Goal: Navigation & Orientation: Find specific page/section

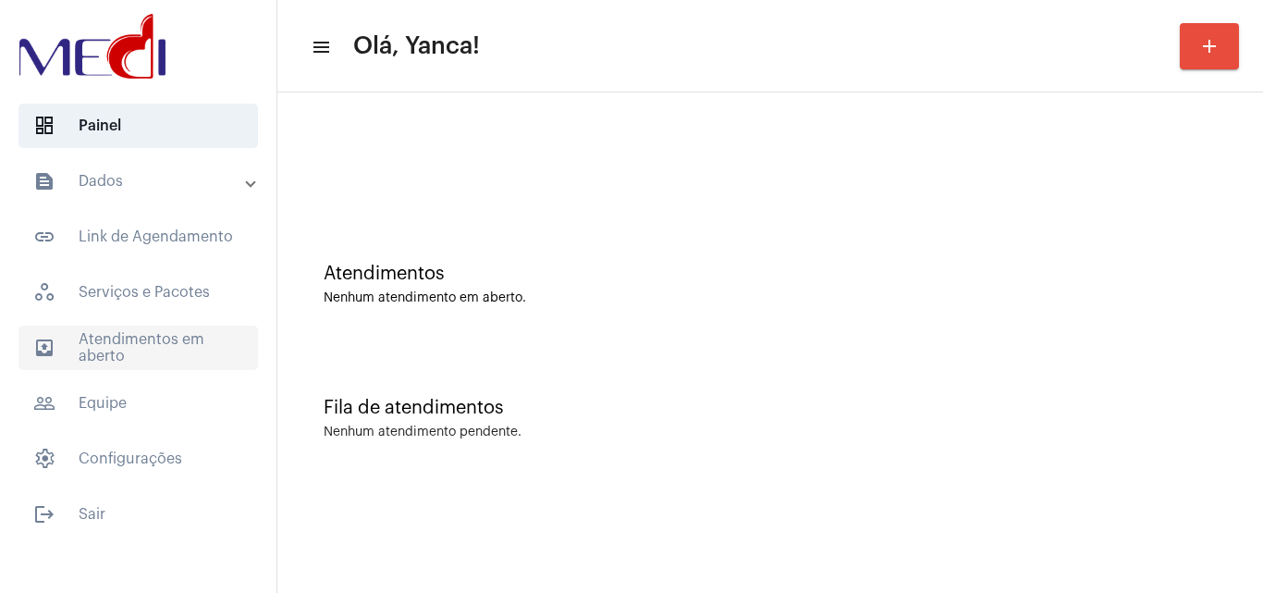
click at [78, 336] on span "outbox_outline Atendimentos em aberto" at bounding box center [138, 348] width 240 height 44
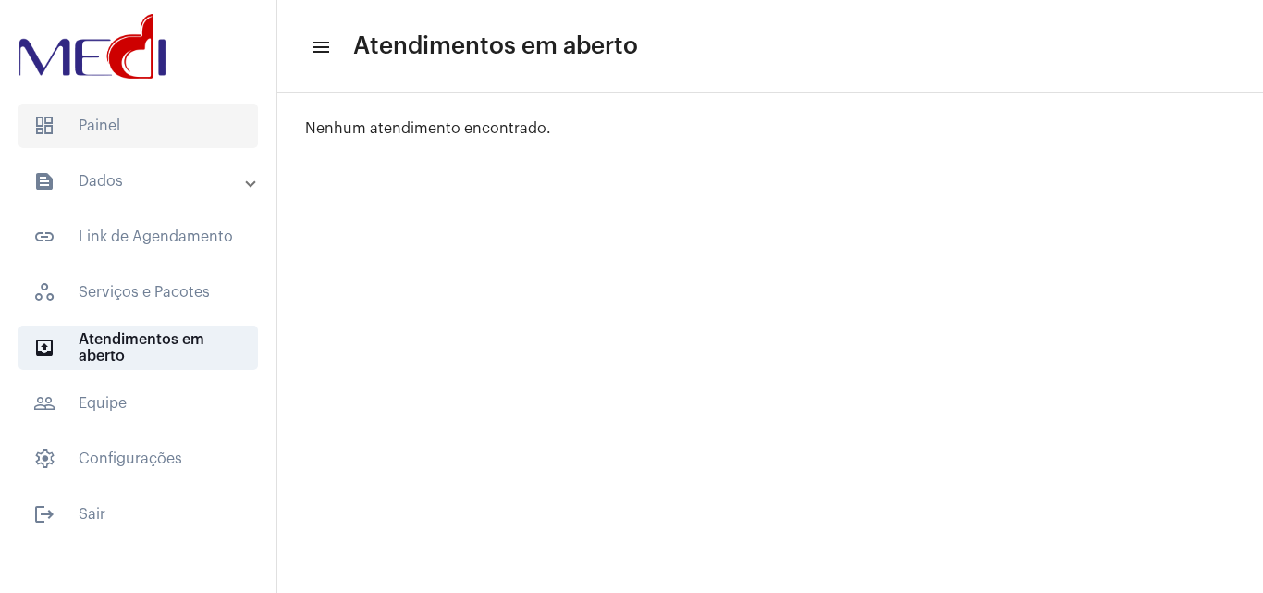
click at [179, 115] on span "dashboard Painel" at bounding box center [138, 126] width 240 height 44
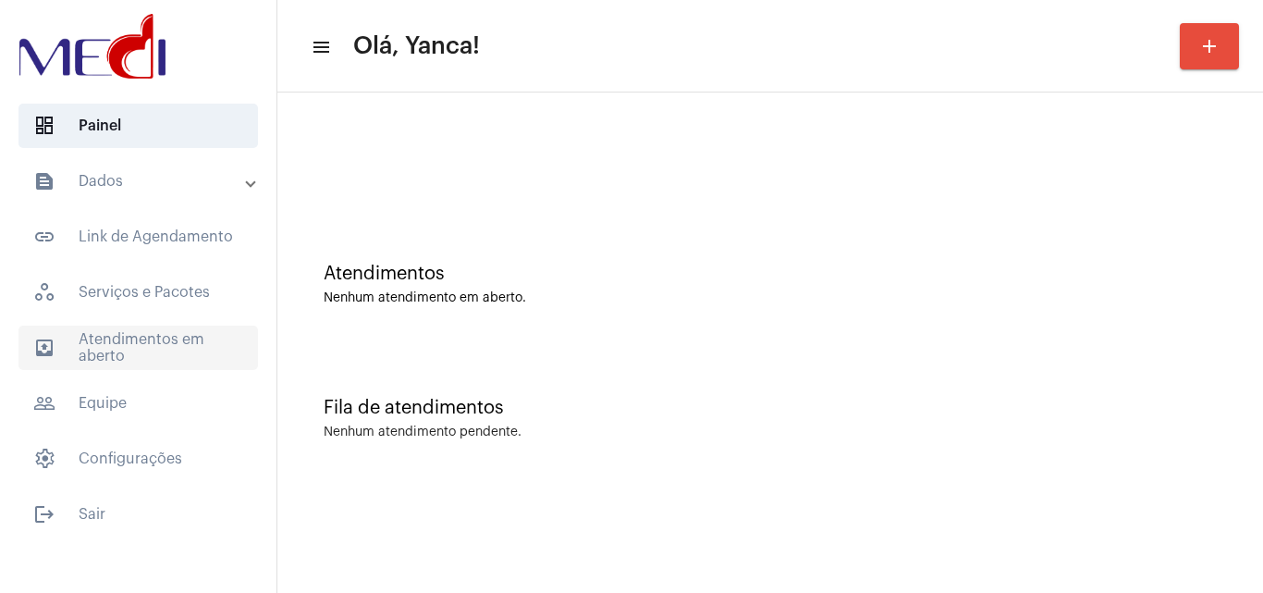
click at [140, 340] on span "outbox_outline Atendimentos em aberto" at bounding box center [138, 348] width 240 height 44
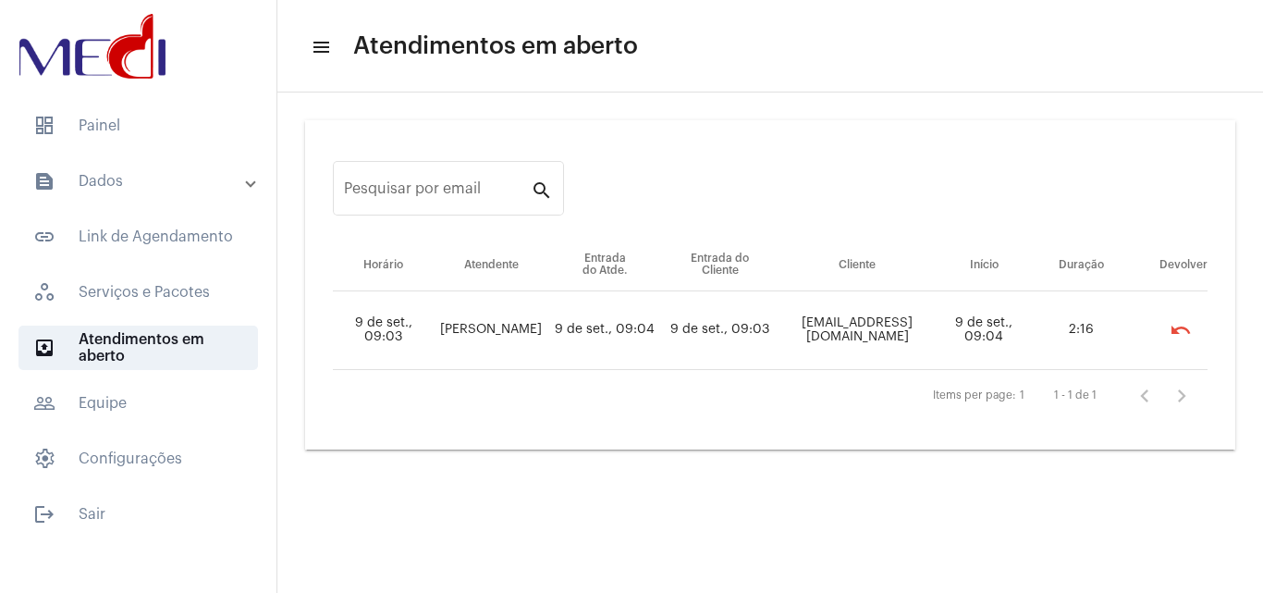
click at [150, 103] on mat-list "dashboard Painel text_snippet_outlined Dados text_snippet_outlined Relatórios h…" at bounding box center [138, 316] width 277 height 440
click at [160, 118] on span "dashboard Painel" at bounding box center [138, 126] width 240 height 44
